Goal: Check status: Check status

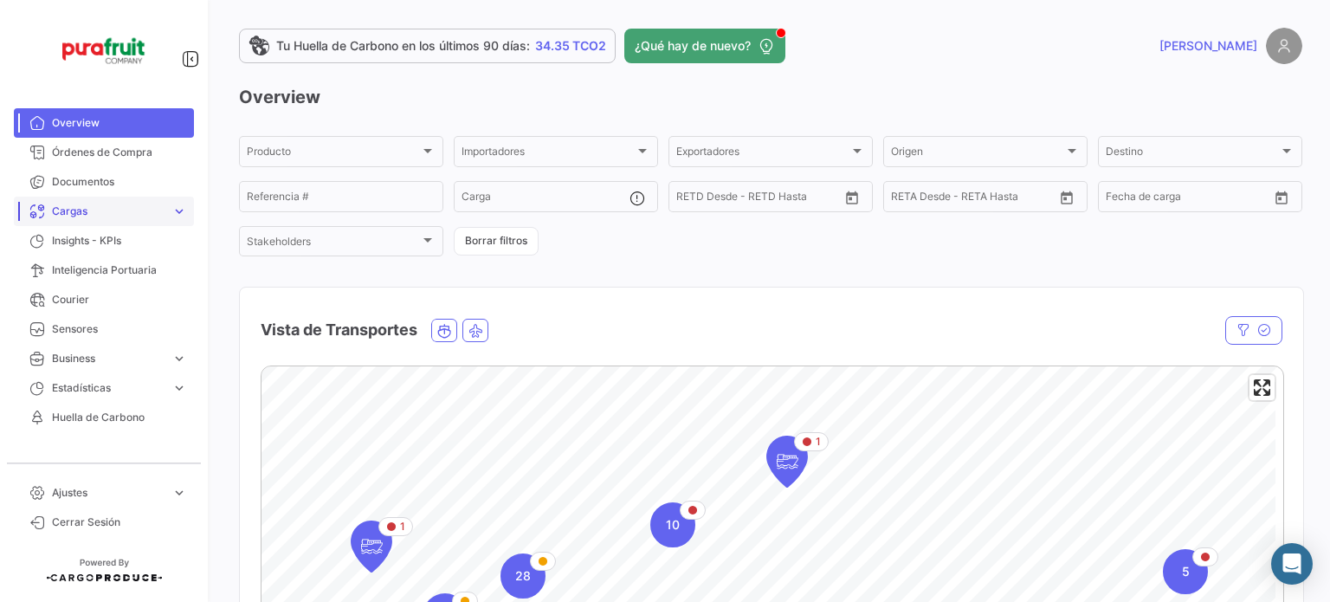
click at [107, 212] on span "Cargas" at bounding box center [108, 211] width 113 height 16
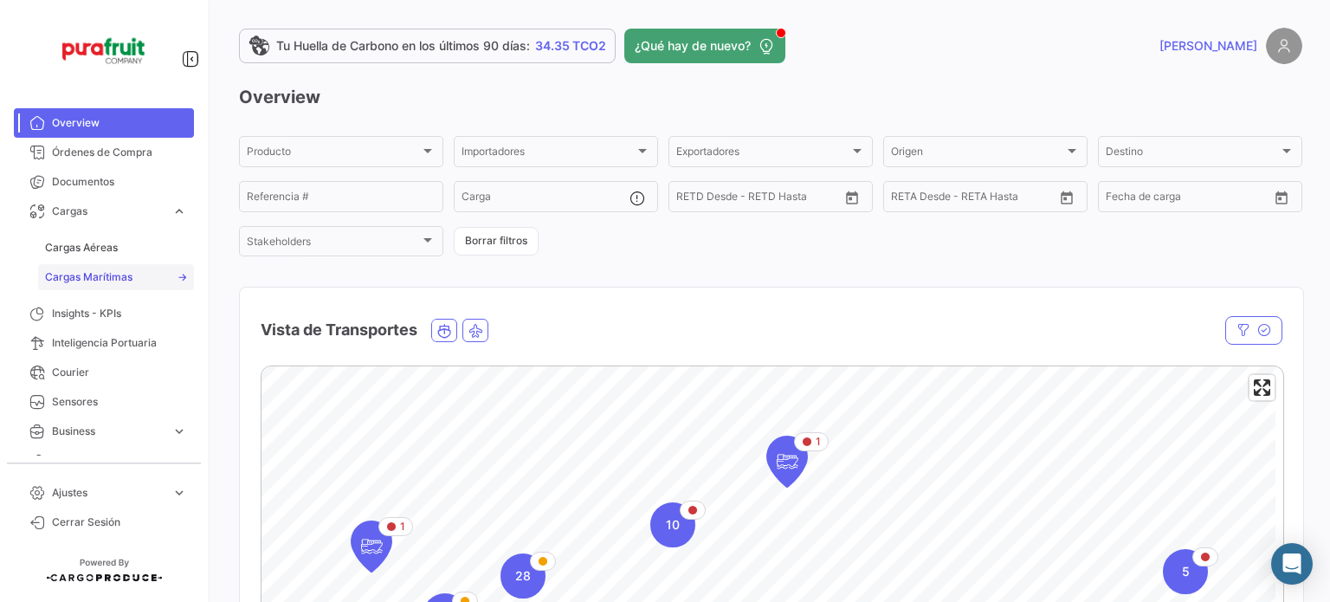
click at [121, 276] on span "Cargas Marítimas" at bounding box center [88, 277] width 87 height 16
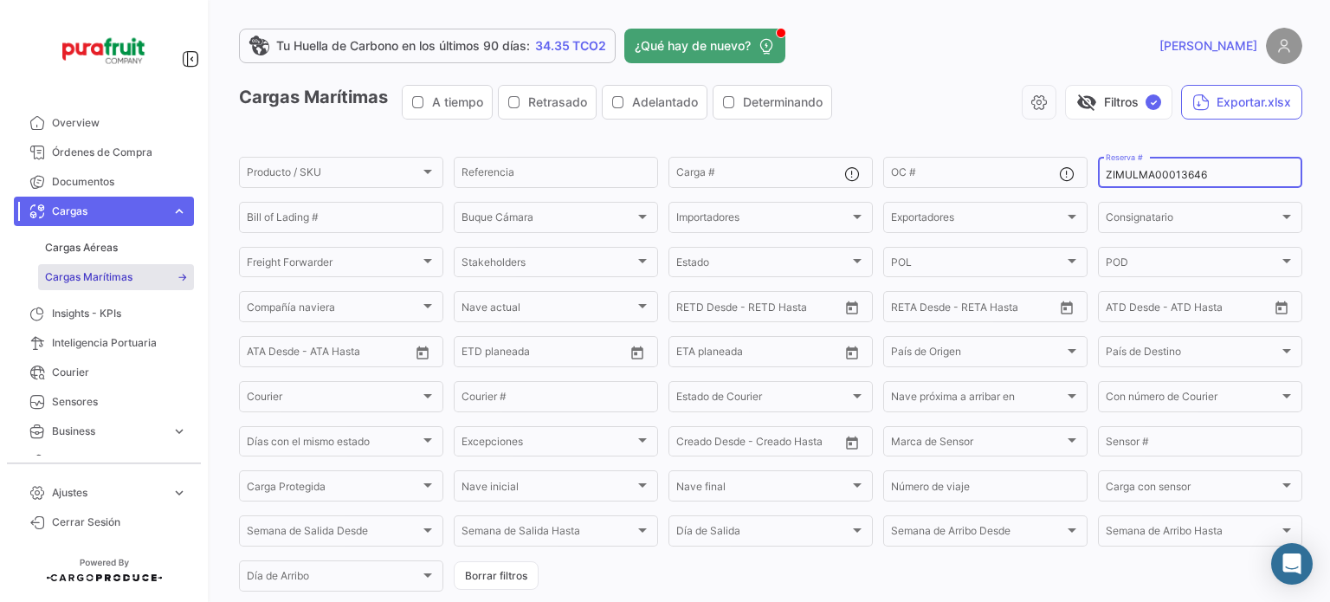
click at [1201, 180] on input "ZIMULMA00013646" at bounding box center [1199, 175] width 189 height 12
paste input "PER8773565A"
type input "PER8773565A"
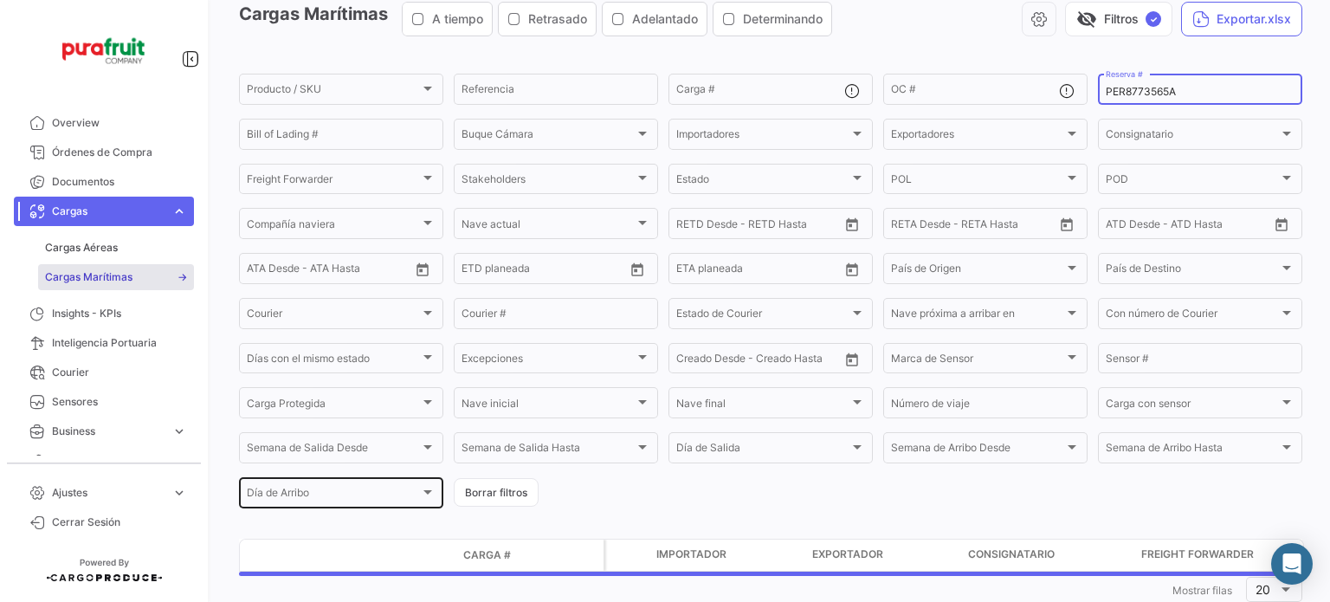
scroll to position [132, 0]
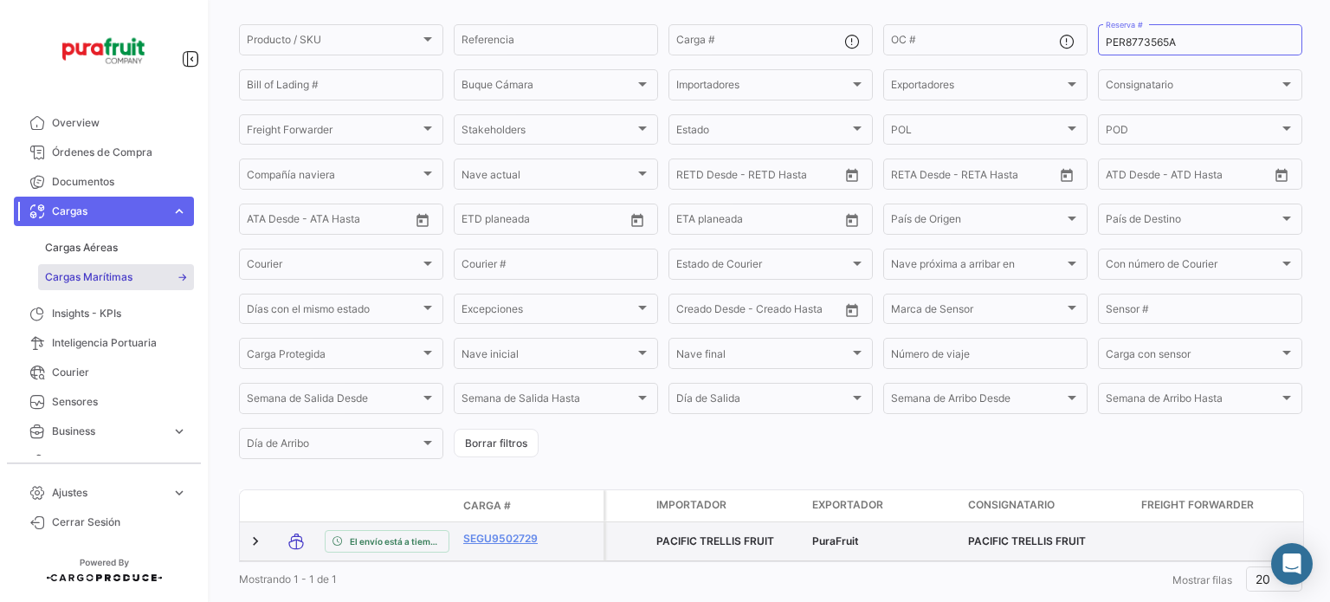
click at [516, 530] on datatable-body-cell "SEGU9502729" at bounding box center [508, 541] width 104 height 38
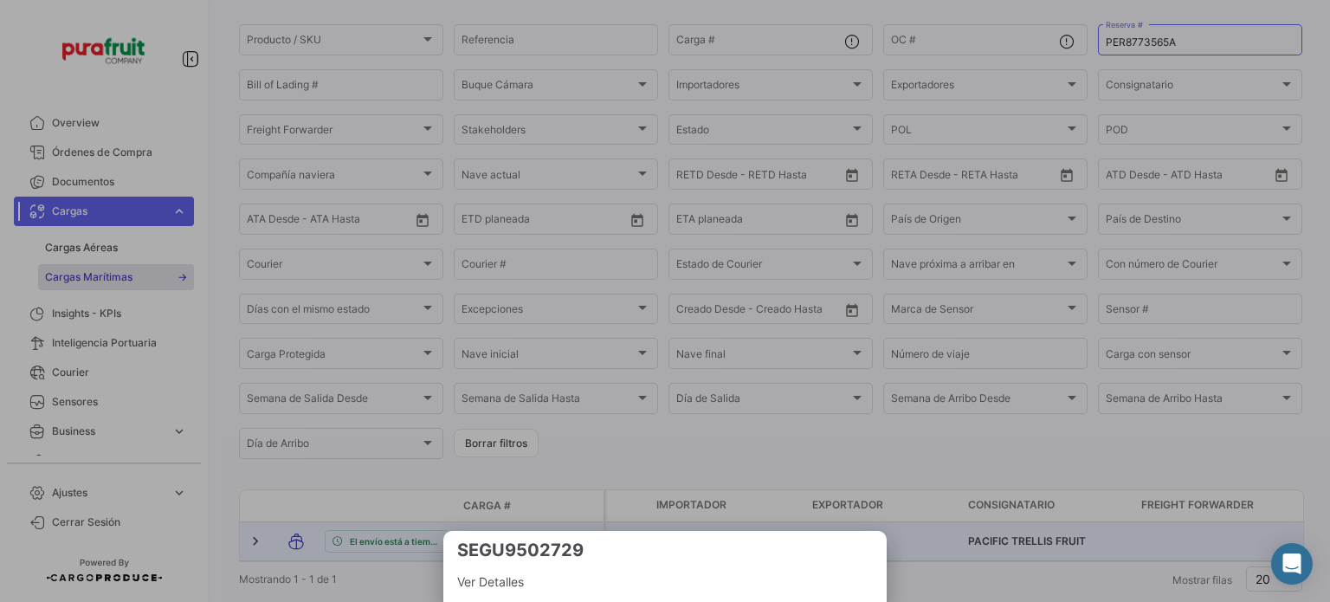
click at [516, 539] on h3 "SEGU9502729" at bounding box center [664, 550] width 415 height 24
click at [495, 529] on div at bounding box center [665, 301] width 1330 height 602
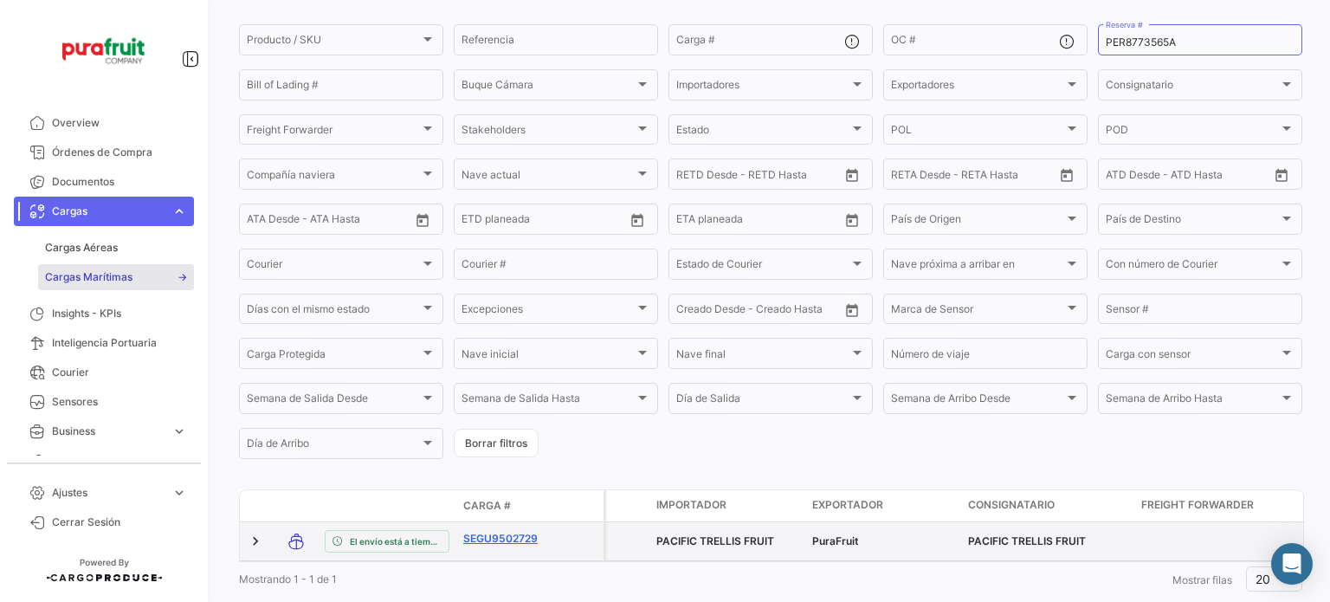
click at [474, 536] on datatable-body-cell "SEGU9502729" at bounding box center [508, 541] width 104 height 38
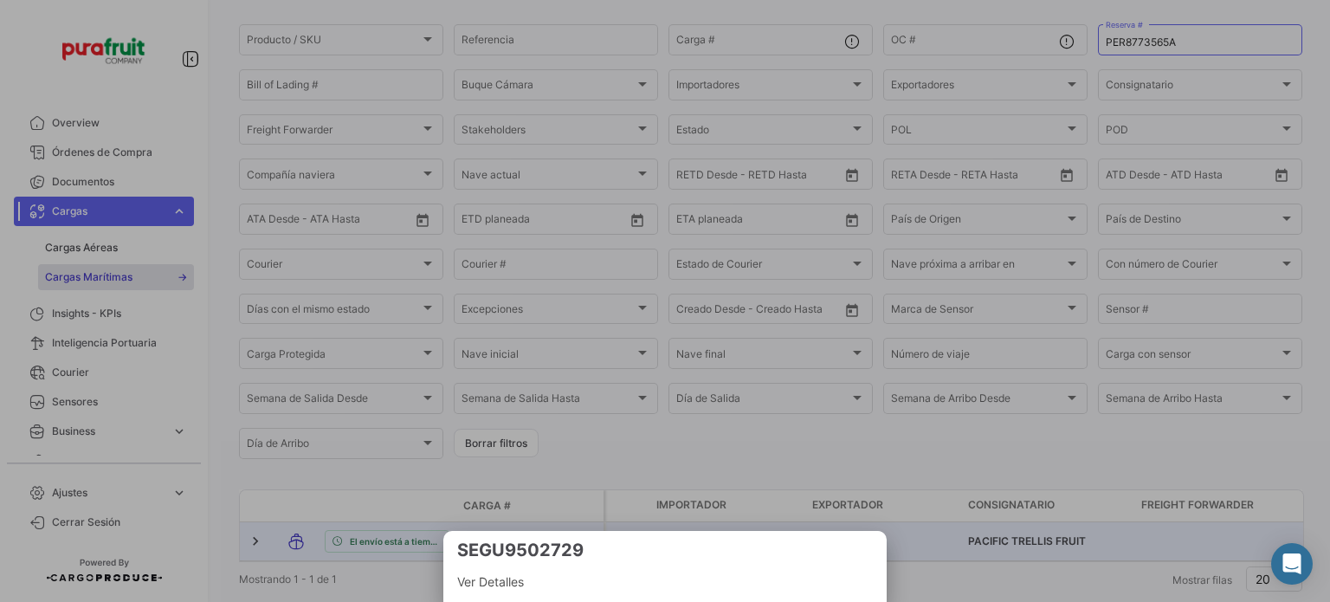
click at [474, 539] on div "SEGU9502729 Ver Detalles" at bounding box center [664, 566] width 443 height 71
click at [460, 505] on div at bounding box center [665, 301] width 1330 height 602
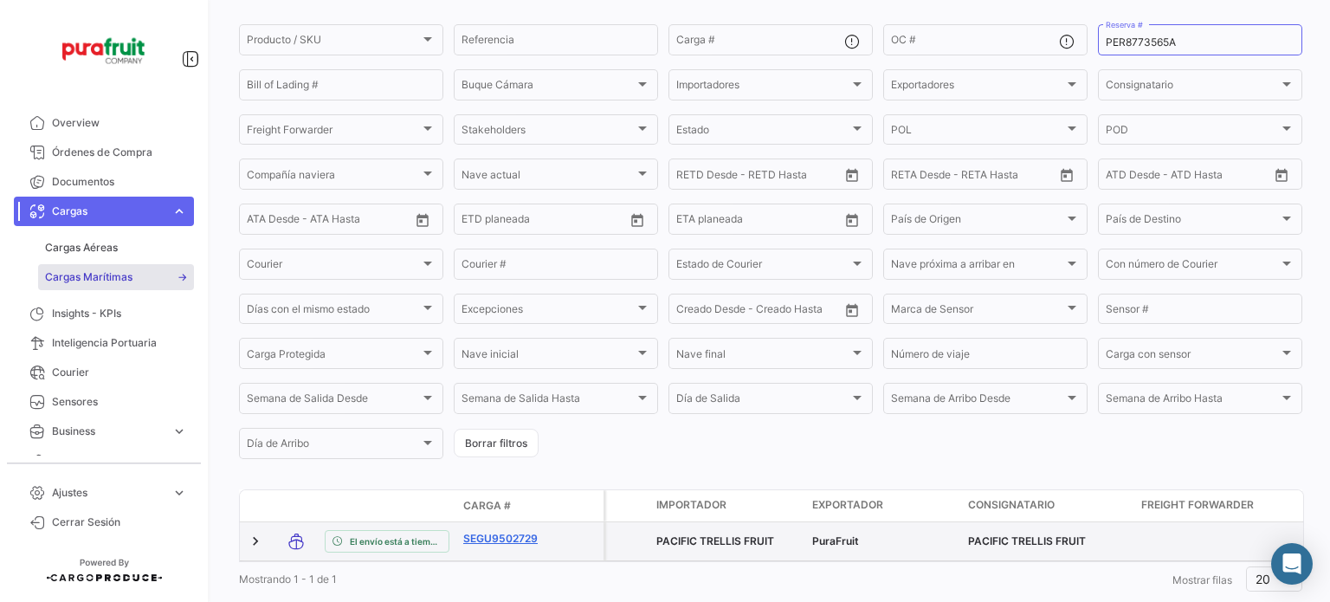
click at [470, 532] on link "SEGU9502729" at bounding box center [508, 539] width 90 height 16
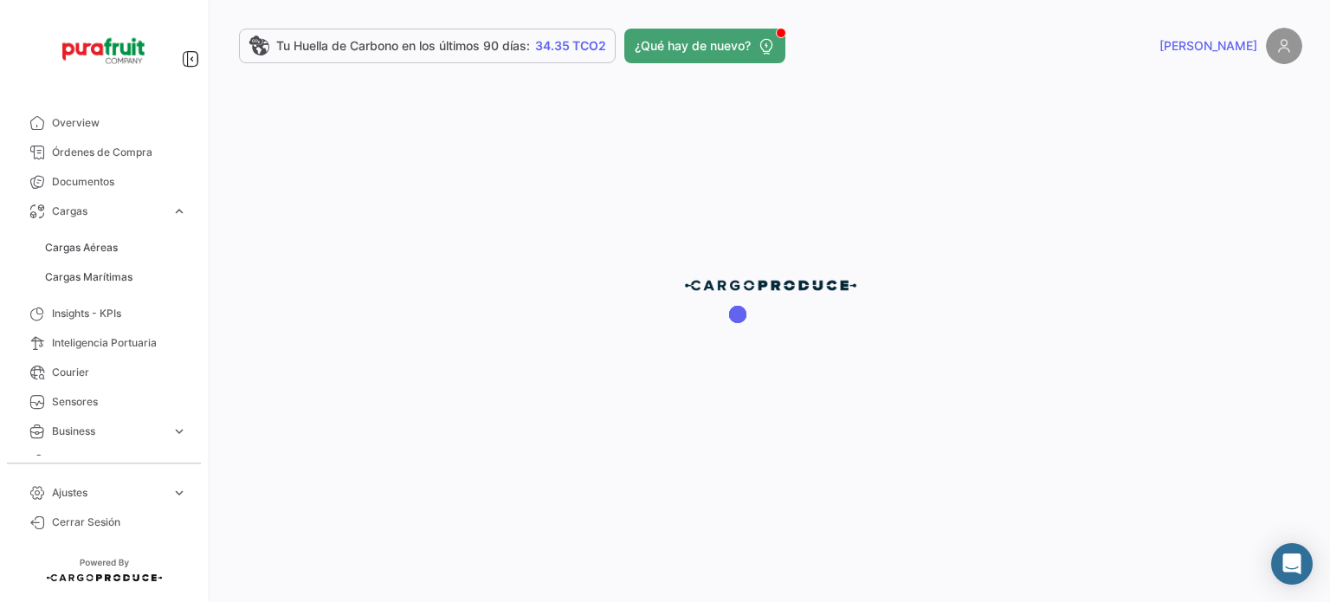
drag, startPoint x: 470, startPoint y: 532, endPoint x: 484, endPoint y: 561, distance: 31.7
click at [484, 561] on div at bounding box center [770, 301] width 1118 height 602
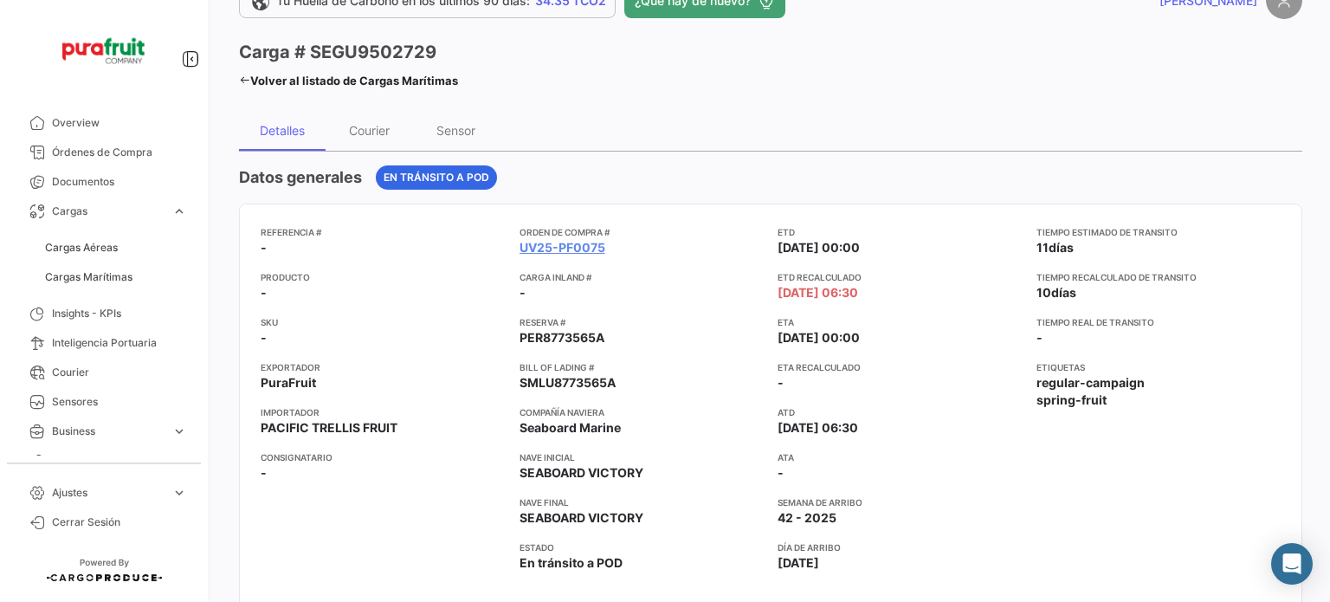
scroll to position [87, 0]
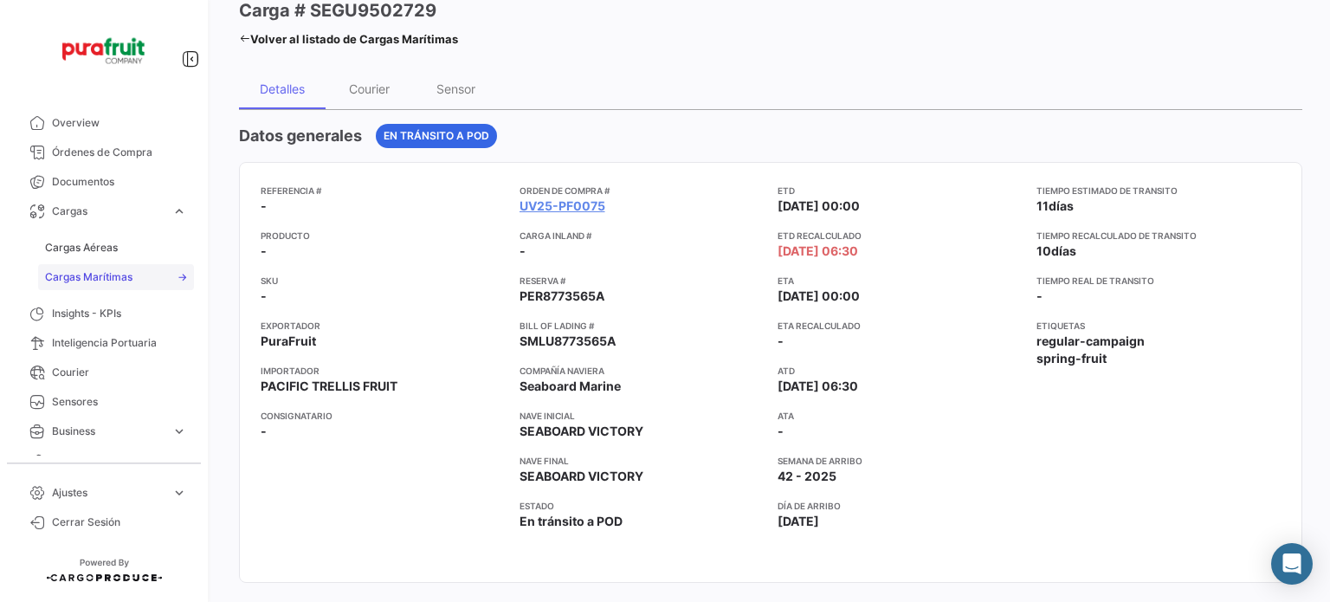
click at [125, 273] on span "Cargas Marítimas" at bounding box center [88, 277] width 87 height 16
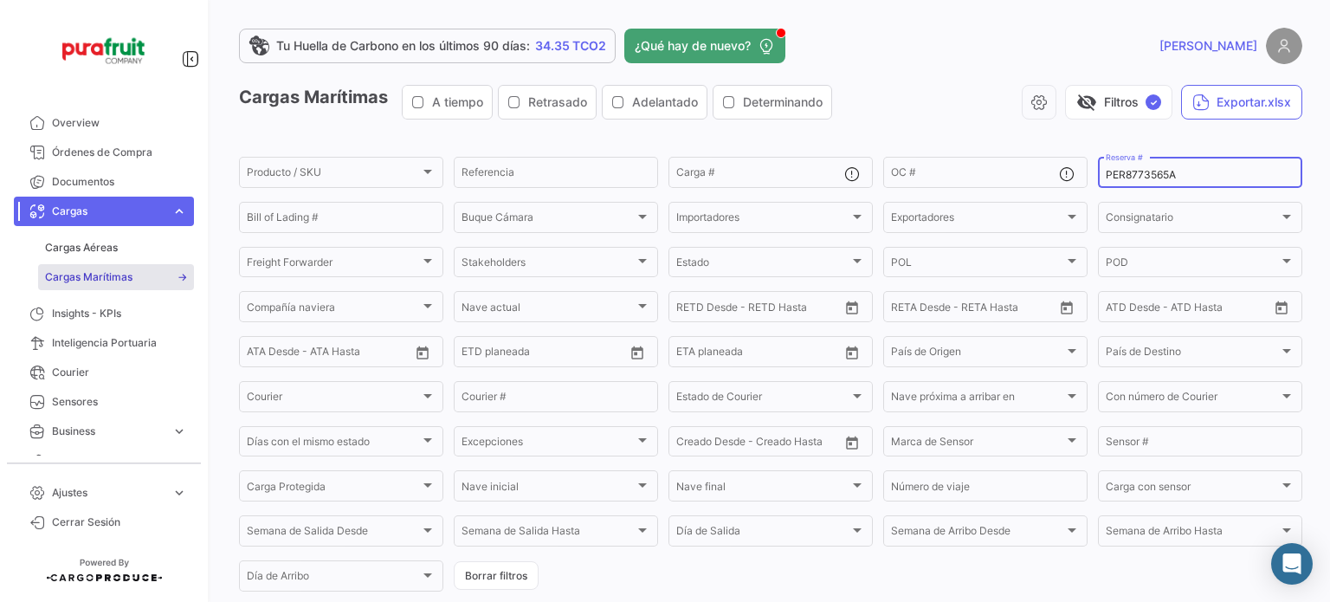
click at [1122, 174] on input "PER8773565A" at bounding box center [1199, 175] width 189 height 12
paste input "ZIMULMA00013910"
type input "ZIMULMA00013910"
